Goal: Task Accomplishment & Management: Manage account settings

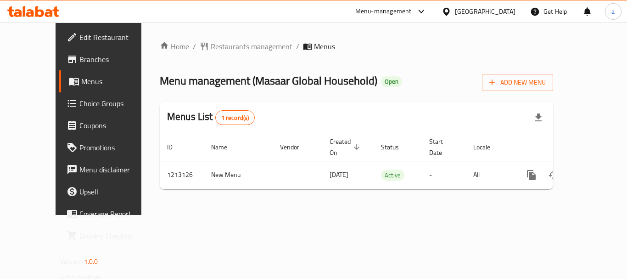
click at [503, 12] on div "[GEOGRAPHIC_DATA]" at bounding box center [485, 11] width 61 height 10
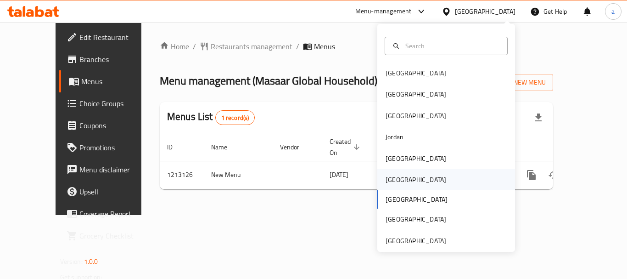
click at [409, 172] on div "[GEOGRAPHIC_DATA]" at bounding box center [446, 179] width 138 height 21
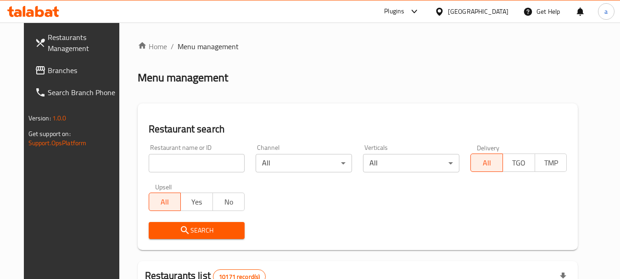
click at [494, 10] on div "[GEOGRAPHIC_DATA]" at bounding box center [478, 11] width 61 height 10
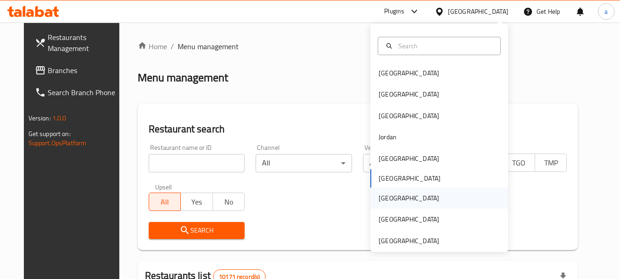
click at [414, 193] on div "[GEOGRAPHIC_DATA]" at bounding box center [439, 197] width 138 height 21
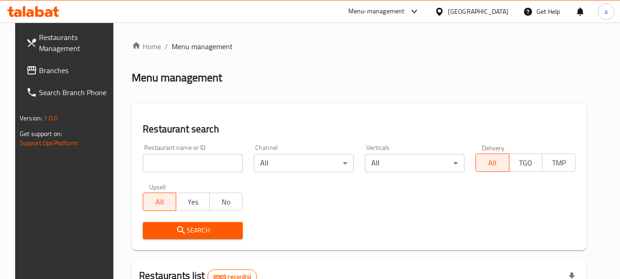
click at [39, 73] on span "Branches" at bounding box center [75, 70] width 73 height 11
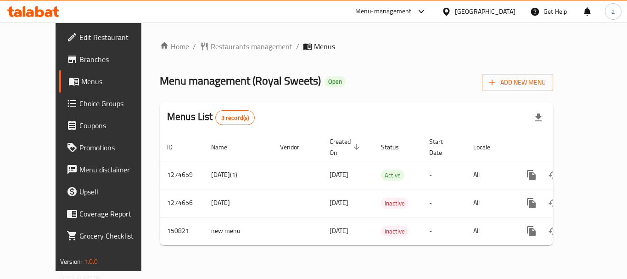
click at [507, 11] on div "[GEOGRAPHIC_DATA]" at bounding box center [485, 11] width 61 height 10
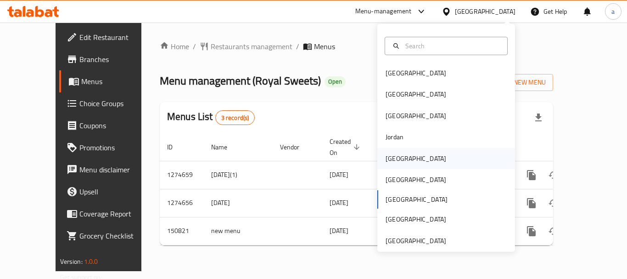
click at [404, 163] on div "[GEOGRAPHIC_DATA]" at bounding box center [415, 158] width 75 height 21
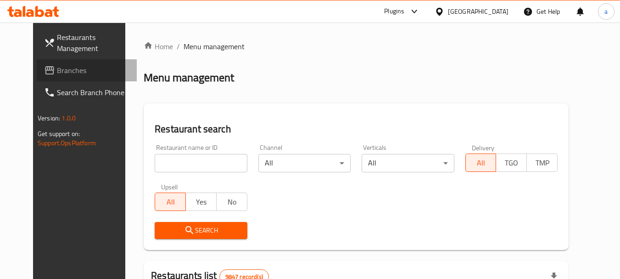
click at [57, 73] on span "Branches" at bounding box center [93, 70] width 73 height 11
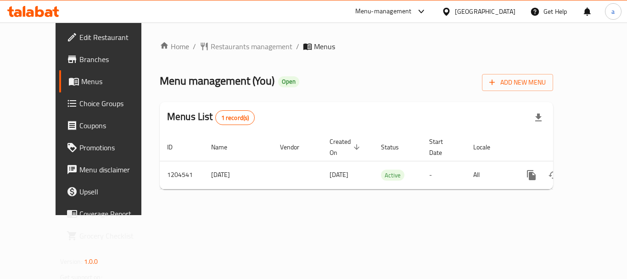
click at [325, 215] on div "Home / Restaurants management / Menus Menu management ( You ) Open Add New Menu…" at bounding box center [356, 118] width 430 height 192
click at [497, 7] on div "[GEOGRAPHIC_DATA]" at bounding box center [485, 11] width 61 height 10
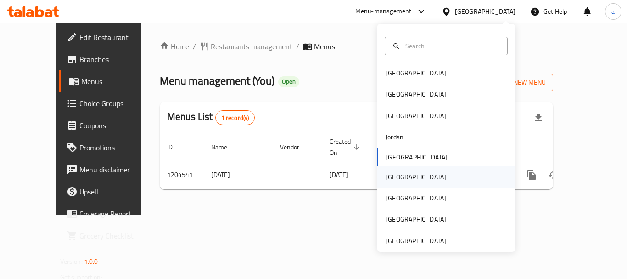
click at [400, 178] on div "[GEOGRAPHIC_DATA]" at bounding box center [415, 176] width 75 height 21
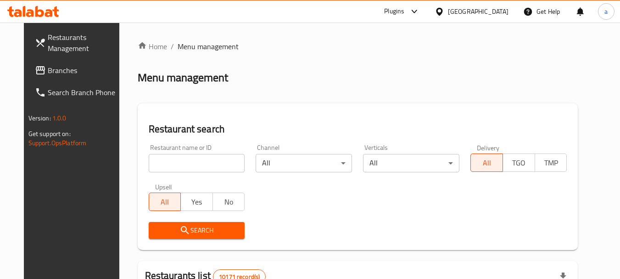
click at [48, 74] on span "Branches" at bounding box center [84, 70] width 73 height 11
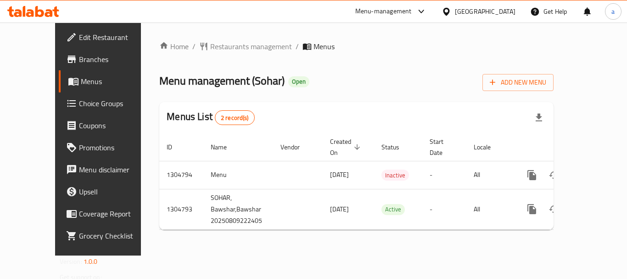
click at [501, 10] on div "[GEOGRAPHIC_DATA]" at bounding box center [485, 11] width 61 height 10
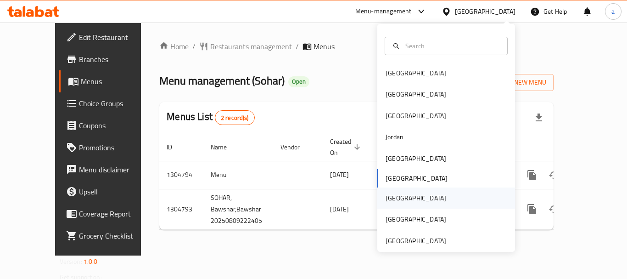
click at [397, 195] on div "[GEOGRAPHIC_DATA]" at bounding box center [415, 197] width 75 height 21
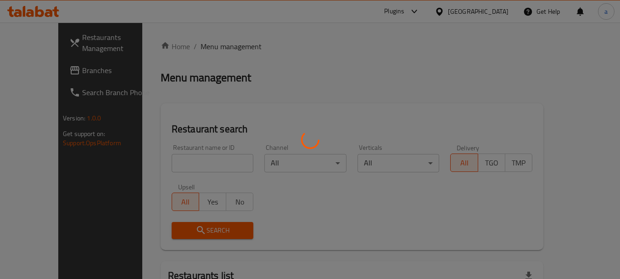
click at [494, 11] on div at bounding box center [310, 139] width 620 height 279
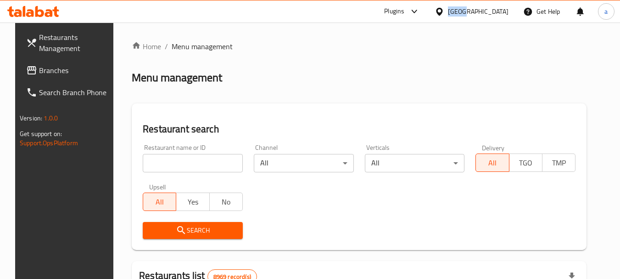
click at [494, 11] on div "[GEOGRAPHIC_DATA]" at bounding box center [478, 11] width 61 height 10
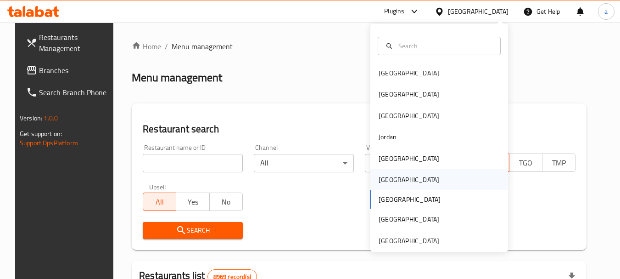
click at [400, 181] on div "[GEOGRAPHIC_DATA]" at bounding box center [439, 179] width 138 height 21
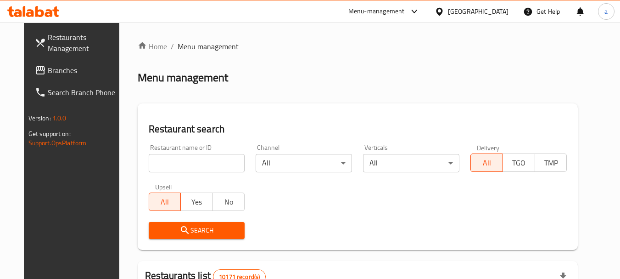
click at [59, 75] on span "Branches" at bounding box center [84, 70] width 73 height 11
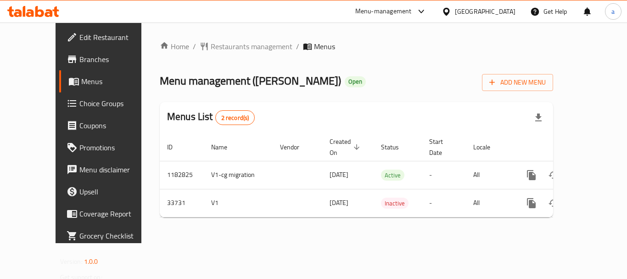
click at [508, 9] on div "[GEOGRAPHIC_DATA]" at bounding box center [485, 11] width 61 height 10
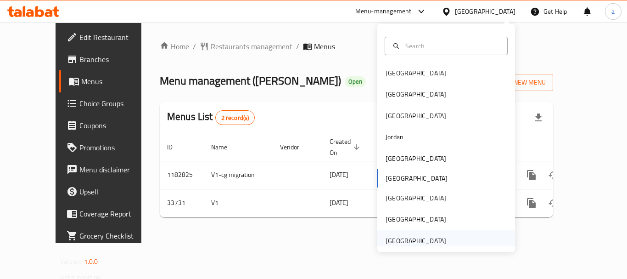
click at [406, 237] on div "[GEOGRAPHIC_DATA]" at bounding box center [416, 241] width 61 height 10
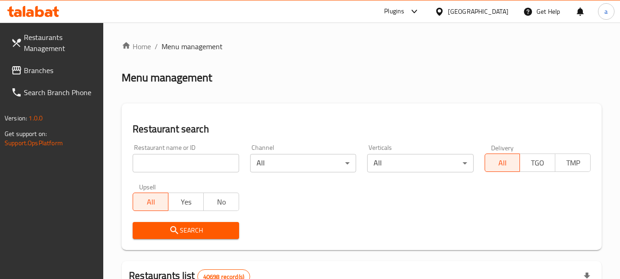
click at [62, 75] on span "Branches" at bounding box center [60, 70] width 73 height 11
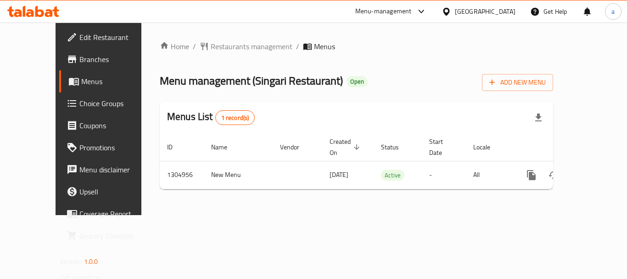
click at [475, 3] on div "[GEOGRAPHIC_DATA]" at bounding box center [478, 11] width 89 height 22
click at [470, 9] on div "[GEOGRAPHIC_DATA]" at bounding box center [485, 11] width 61 height 10
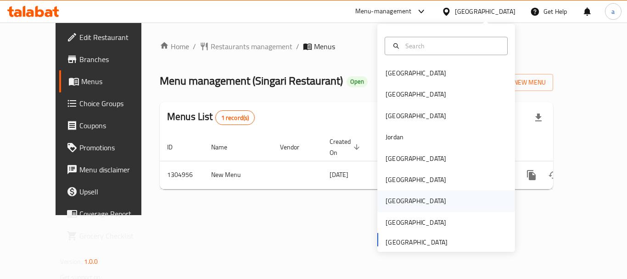
click at [395, 198] on div "[GEOGRAPHIC_DATA]" at bounding box center [415, 200] width 75 height 21
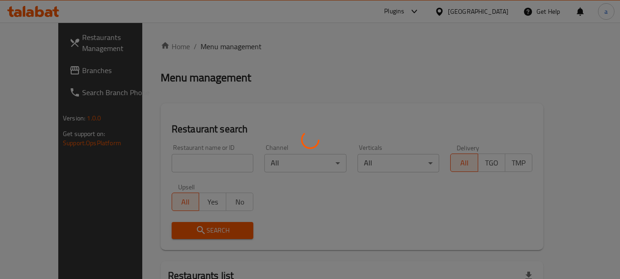
click at [56, 76] on div at bounding box center [310, 139] width 620 height 279
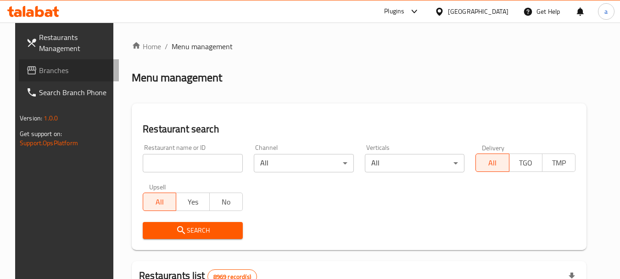
click at [56, 76] on link "Branches" at bounding box center [69, 70] width 100 height 22
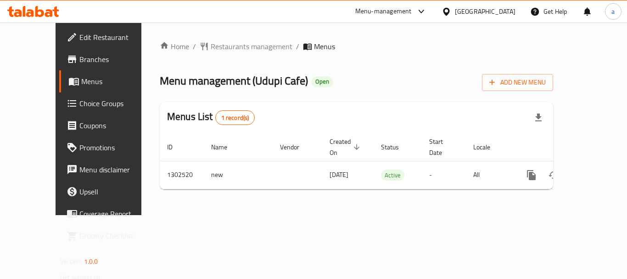
click at [506, 9] on div "[GEOGRAPHIC_DATA]" at bounding box center [485, 11] width 61 height 10
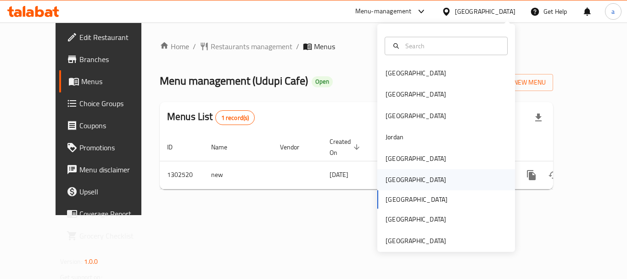
click at [403, 178] on div "Oman" at bounding box center [415, 179] width 75 height 21
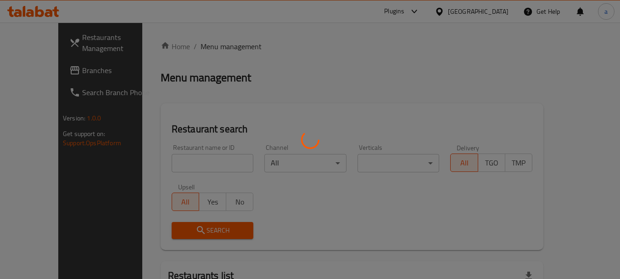
click at [499, 11] on div at bounding box center [310, 139] width 620 height 279
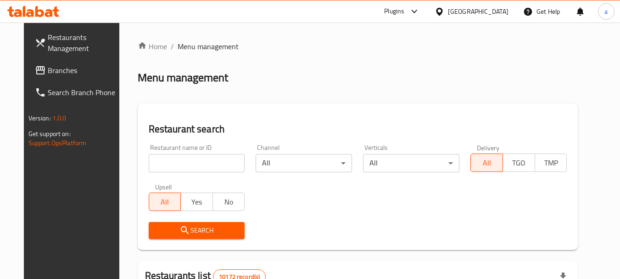
click at [497, 11] on div "Oman" at bounding box center [478, 11] width 61 height 10
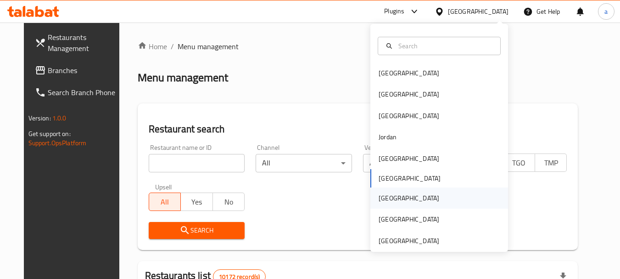
click at [398, 199] on div "Qatar" at bounding box center [439, 197] width 138 height 21
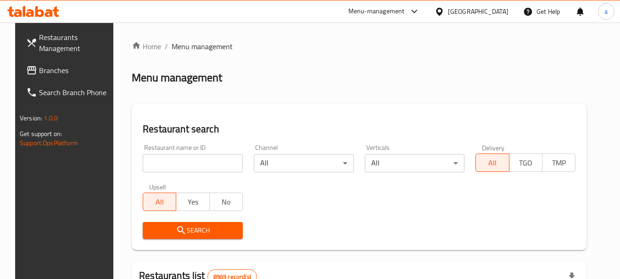
click at [39, 72] on span "Branches" at bounding box center [75, 70] width 73 height 11
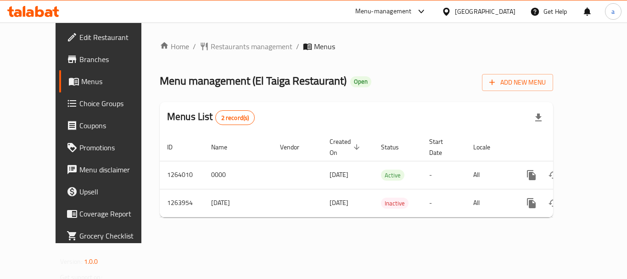
click at [455, 11] on div at bounding box center [448, 11] width 13 height 10
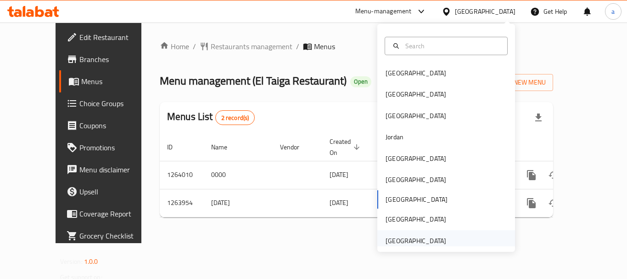
click at [391, 239] on div "[GEOGRAPHIC_DATA]" at bounding box center [416, 241] width 61 height 10
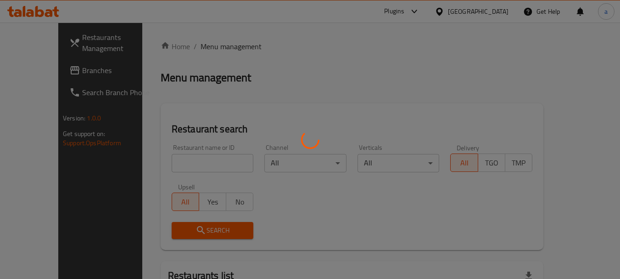
click at [42, 73] on div at bounding box center [310, 139] width 620 height 279
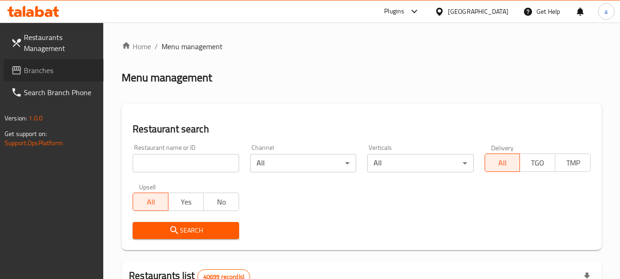
click at [42, 73] on span "Branches" at bounding box center [60, 70] width 73 height 11
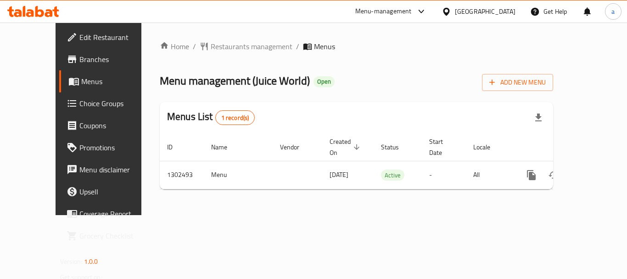
click at [465, 13] on div "[GEOGRAPHIC_DATA]" at bounding box center [485, 11] width 61 height 10
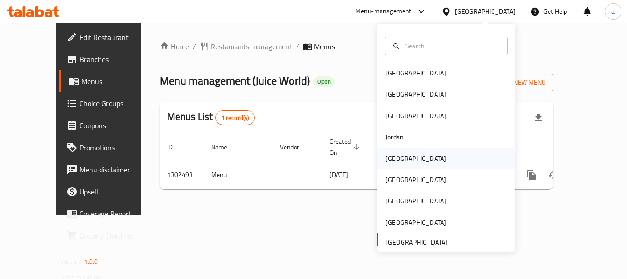
click at [407, 160] on div "[GEOGRAPHIC_DATA]" at bounding box center [446, 158] width 138 height 21
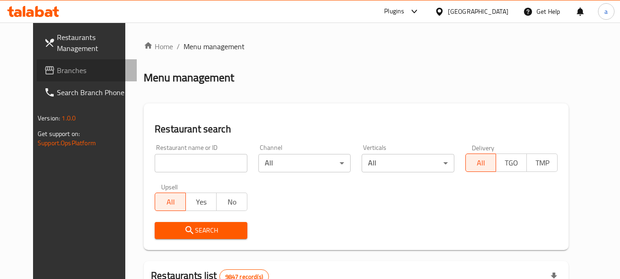
click at [57, 69] on span "Branches" at bounding box center [93, 70] width 73 height 11
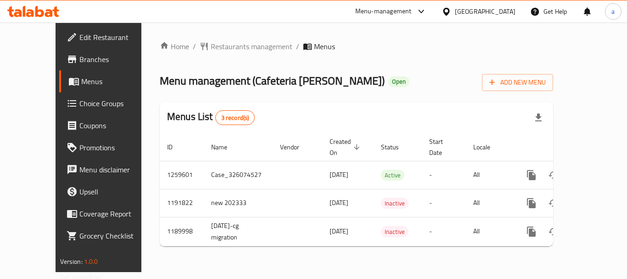
click at [499, 12] on div "[GEOGRAPHIC_DATA]" at bounding box center [485, 11] width 61 height 10
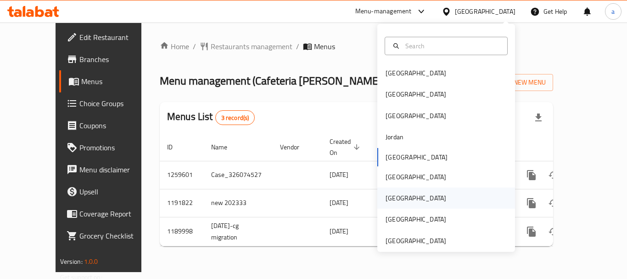
click at [410, 199] on div "[GEOGRAPHIC_DATA]" at bounding box center [446, 197] width 138 height 21
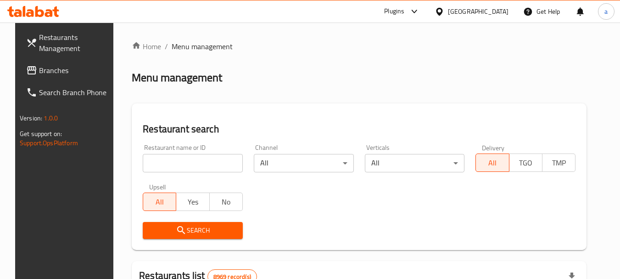
click at [51, 75] on span "Branches" at bounding box center [75, 70] width 73 height 11
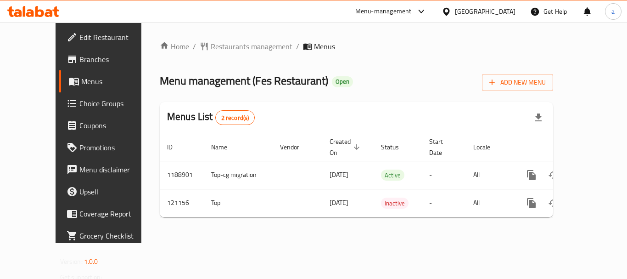
click at [455, 13] on div at bounding box center [448, 11] width 13 height 10
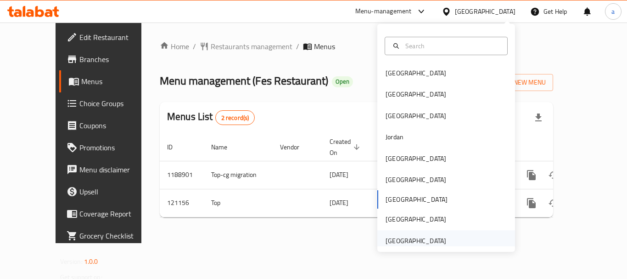
click at [428, 242] on div "[GEOGRAPHIC_DATA]" at bounding box center [416, 241] width 61 height 10
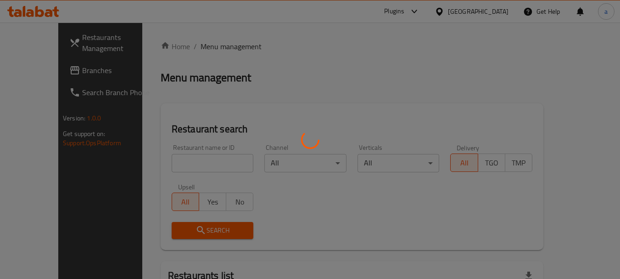
click at [35, 69] on div at bounding box center [310, 139] width 620 height 279
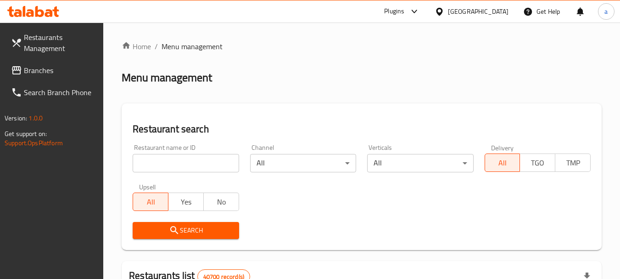
click at [36, 62] on link "Branches" at bounding box center [54, 70] width 100 height 22
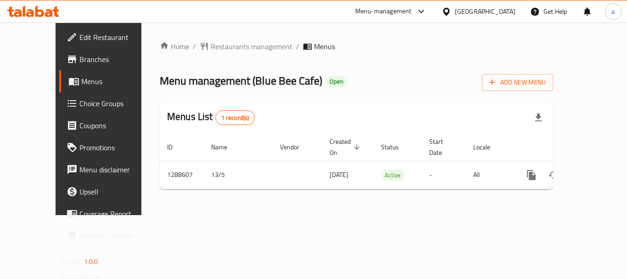
click at [488, 7] on div "[GEOGRAPHIC_DATA]" at bounding box center [485, 11] width 61 height 10
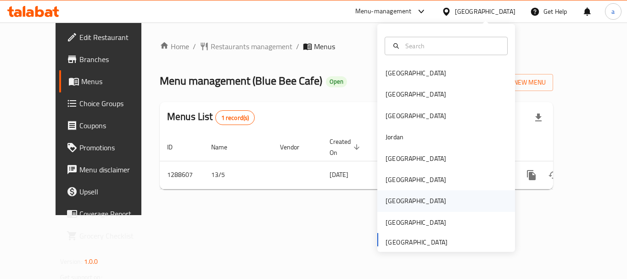
click at [392, 200] on div "[GEOGRAPHIC_DATA]" at bounding box center [416, 201] width 61 height 10
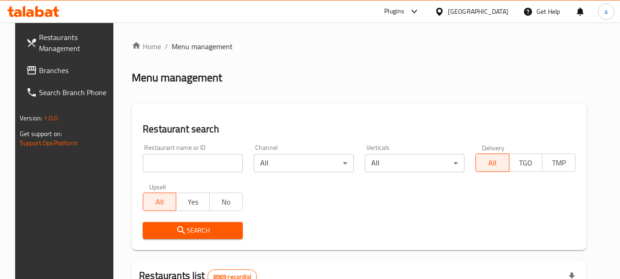
click at [499, 11] on div "Qatar" at bounding box center [478, 11] width 61 height 10
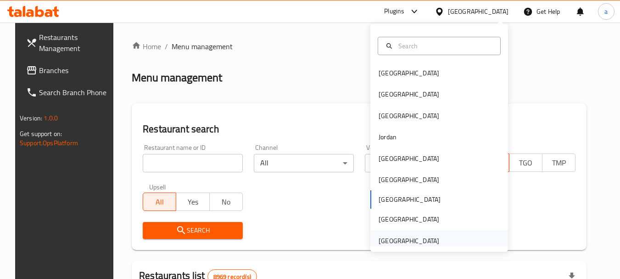
click at [404, 240] on div "[GEOGRAPHIC_DATA]" at bounding box center [409, 241] width 61 height 10
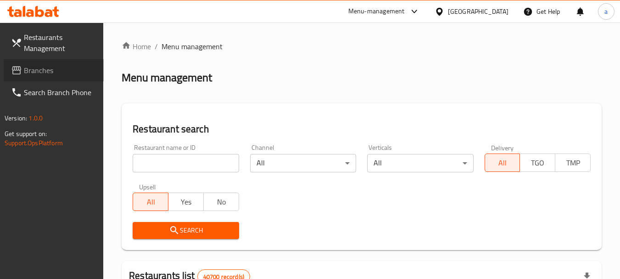
click at [62, 72] on span "Branches" at bounding box center [60, 70] width 73 height 11
